Goal: Find specific page/section: Find specific page/section

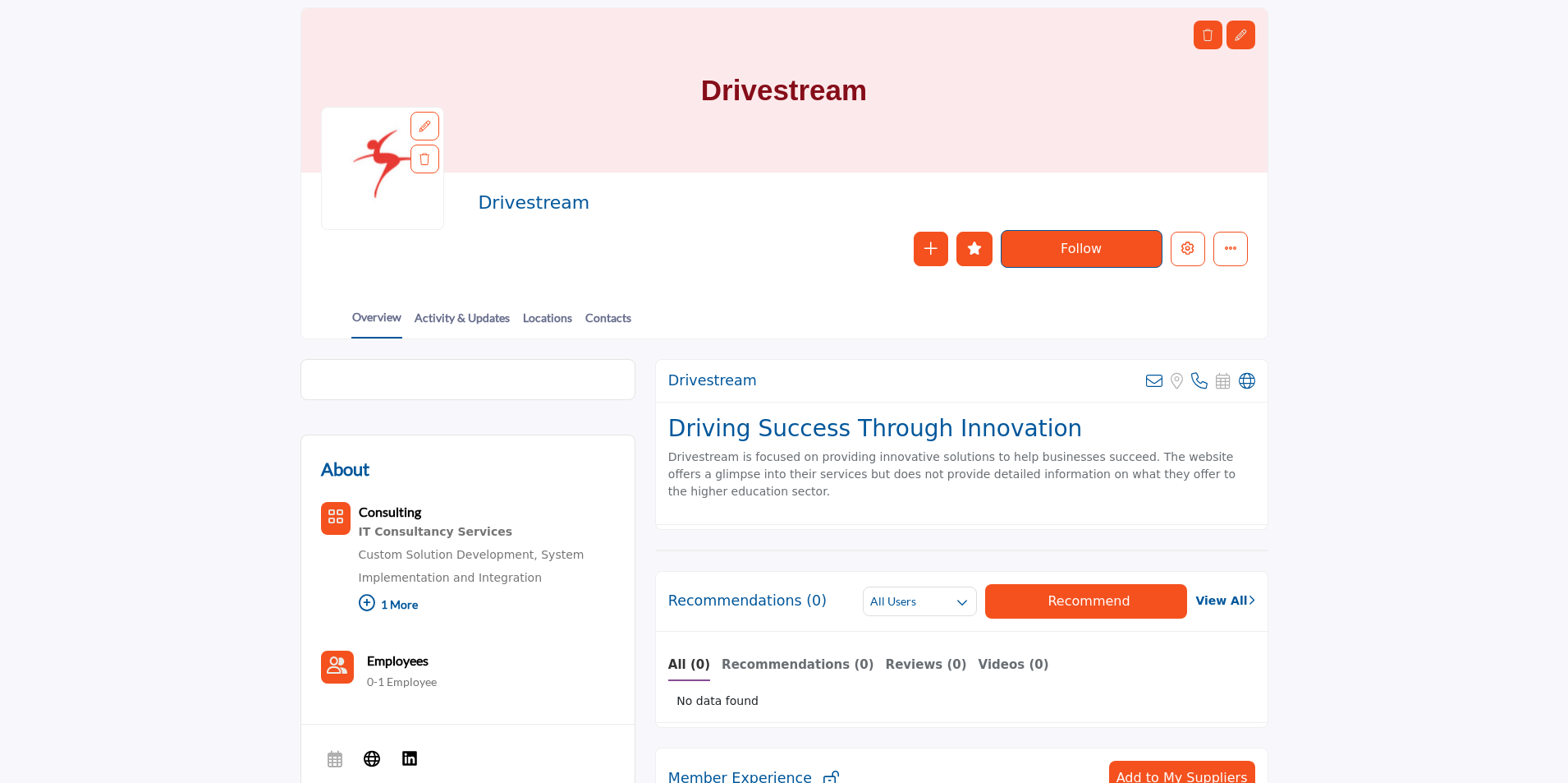
scroll to position [82, 0]
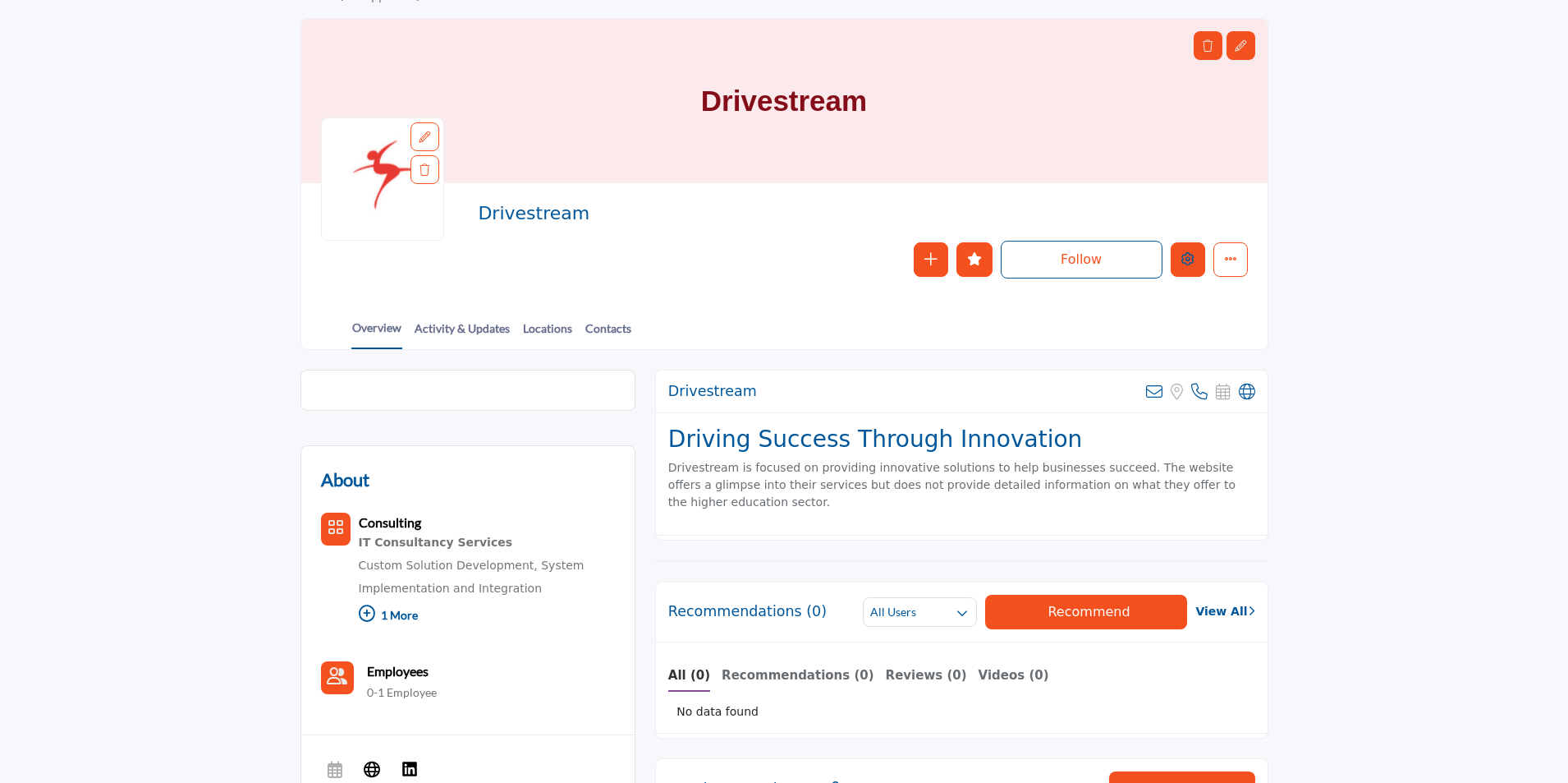
click at [1191, 263] on icon "Edit company" at bounding box center [1188, 259] width 13 height 13
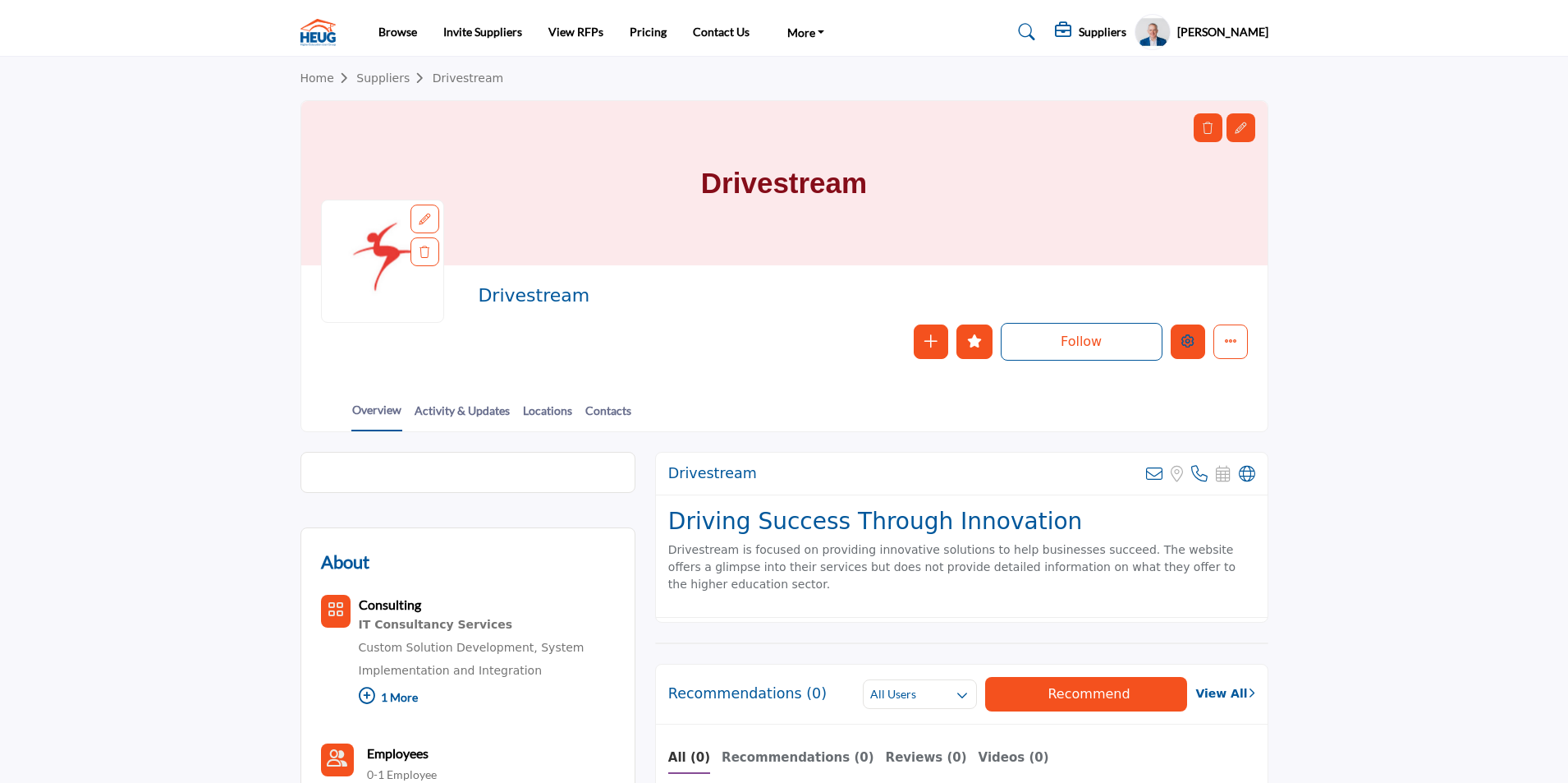
click at [1175, 341] on button "Edit company" at bounding box center [1187, 341] width 34 height 34
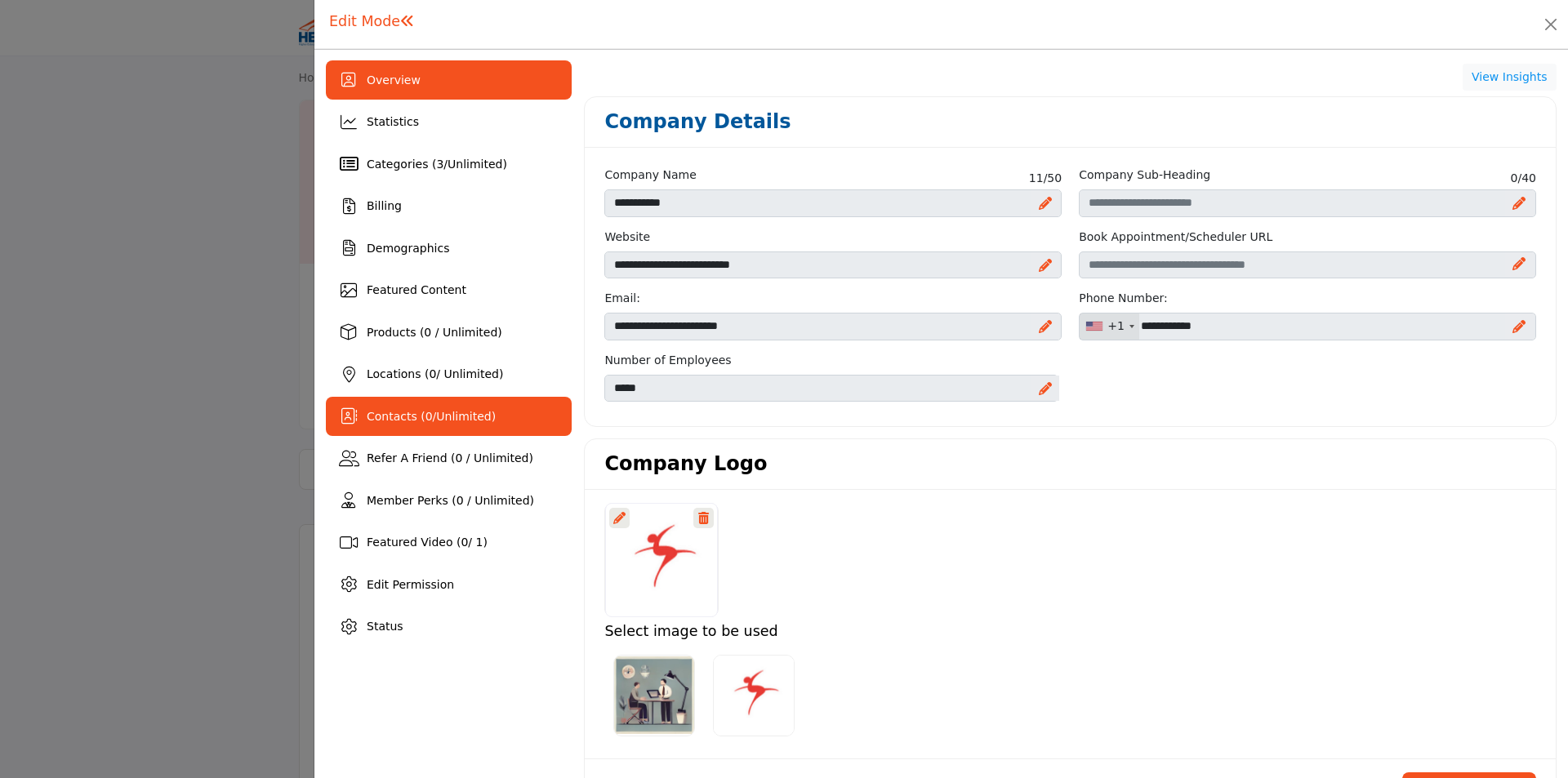
click at [379, 410] on span "Contacts ( 0 / Unlimited )" at bounding box center [431, 416] width 129 height 13
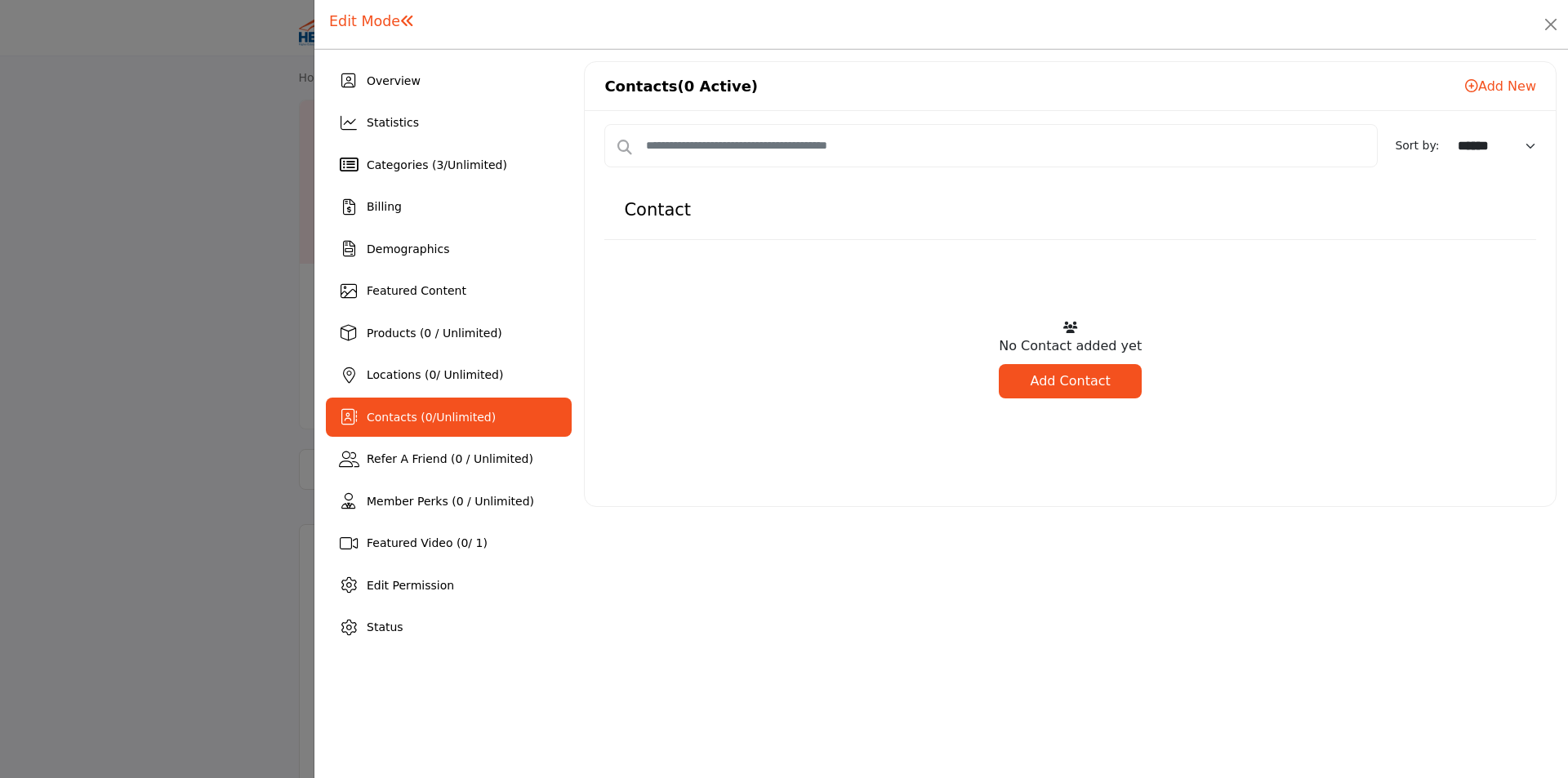
click at [216, 279] on div at bounding box center [784, 389] width 1568 height 778
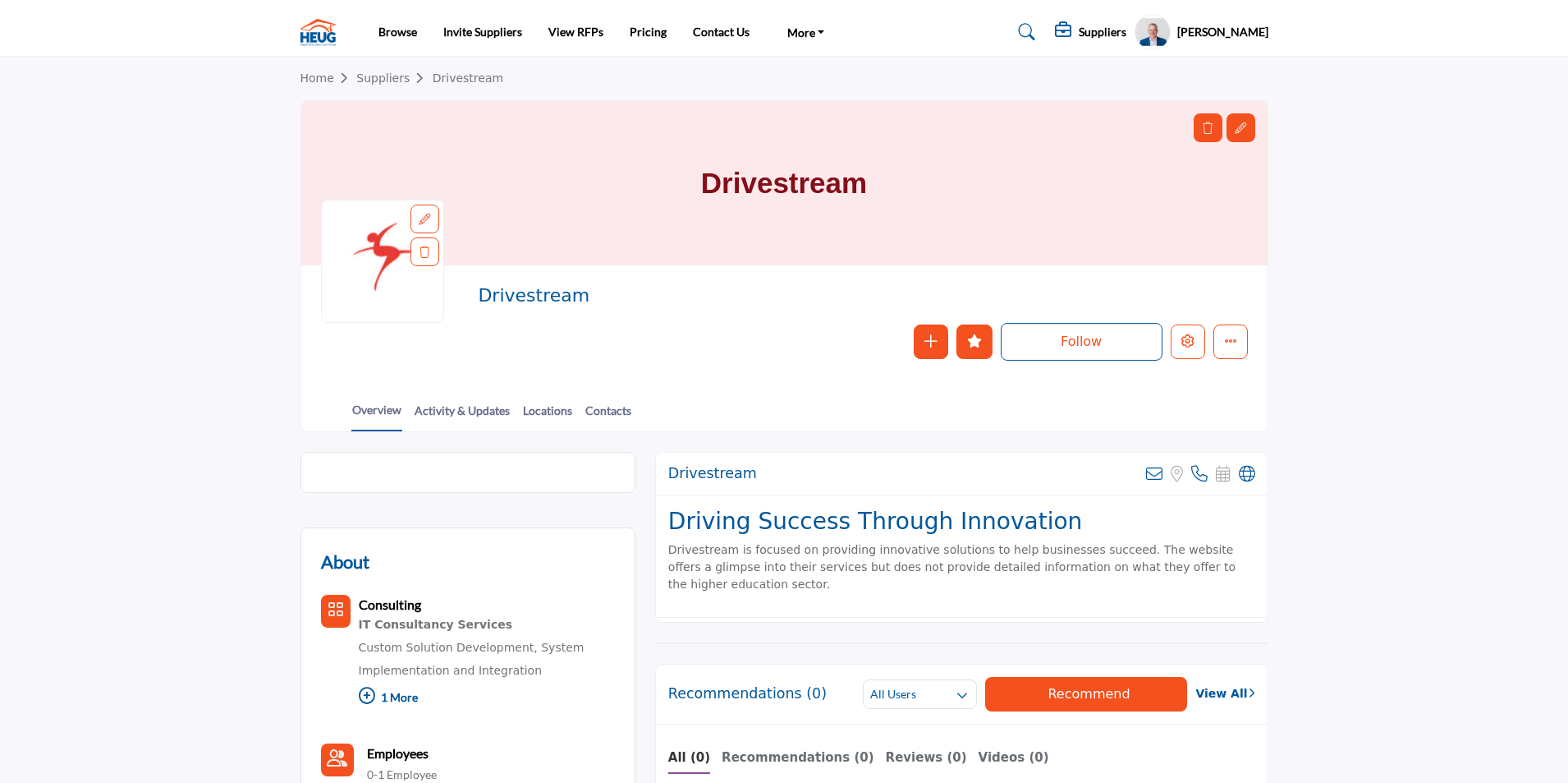
scroll to position [82, 0]
